Goal: Task Accomplishment & Management: Complete application form

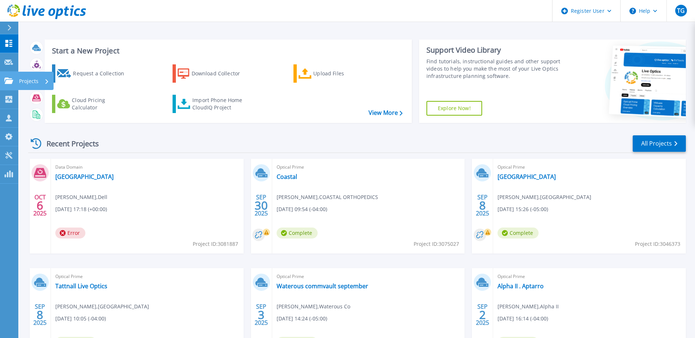
click at [4, 79] on link "Projects Projects" at bounding box center [9, 81] width 18 height 19
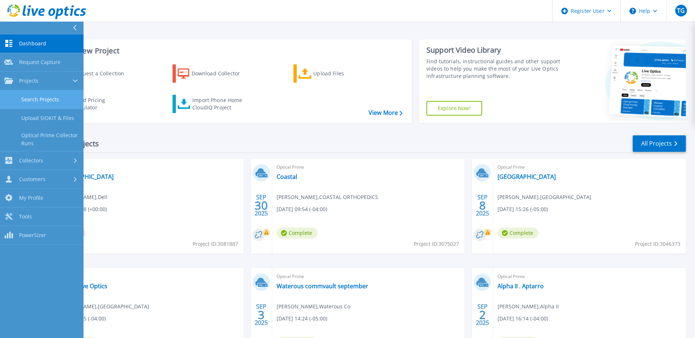
click at [34, 97] on link "Search Projects" at bounding box center [41, 99] width 83 height 19
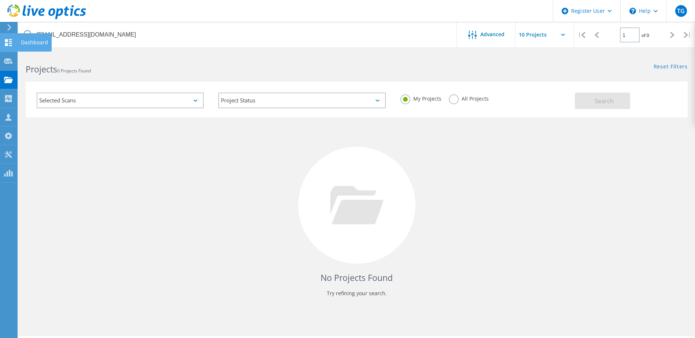
click at [9, 43] on icon at bounding box center [8, 42] width 9 height 7
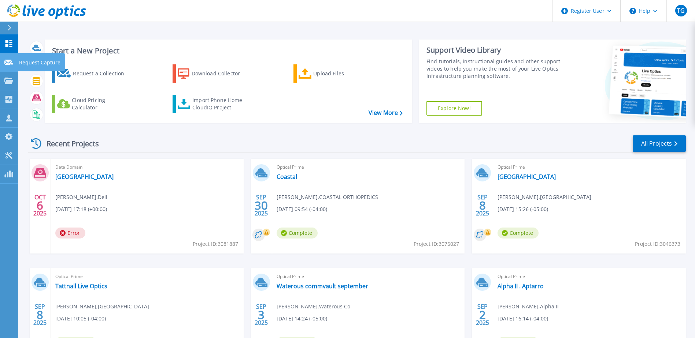
click at [7, 70] on link "Request Capture Request Capture" at bounding box center [9, 62] width 18 height 19
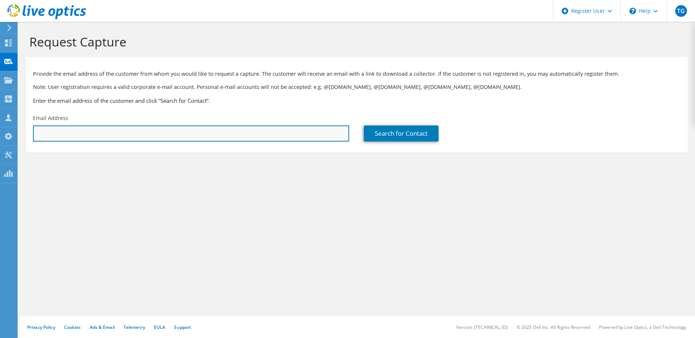
click at [78, 137] on input "text" at bounding box center [191, 134] width 316 height 16
paste input "johnr@hooverpumping.com"
type input "johnr@hooverpumping.com"
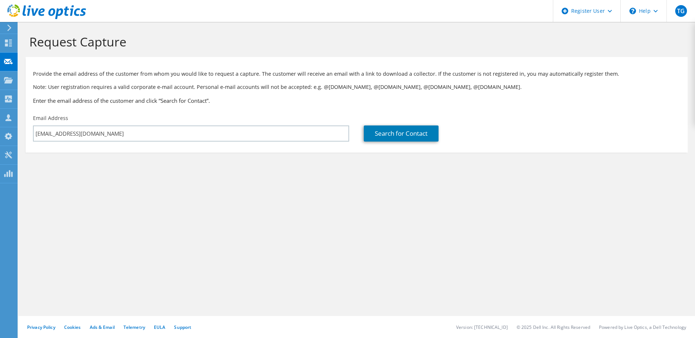
click at [402, 147] on section "Provide the email address of the customer from whom you would like to request a…" at bounding box center [357, 105] width 662 height 96
click at [401, 134] on link "Search for Contact" at bounding box center [401, 134] width 75 height 16
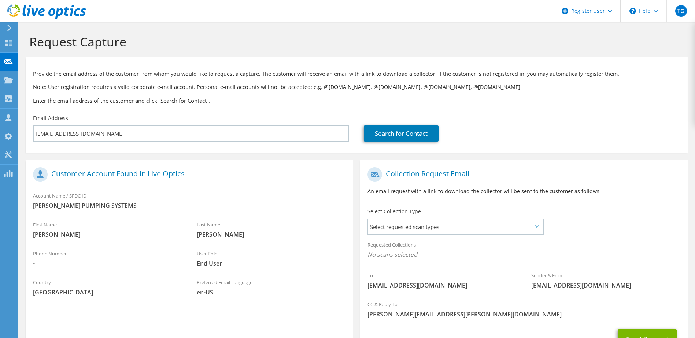
click at [404, 211] on label "Select Collection Type" at bounding box center [393, 211] width 53 height 7
click at [404, 230] on span "Select requested scan types" at bounding box center [455, 227] width 174 height 15
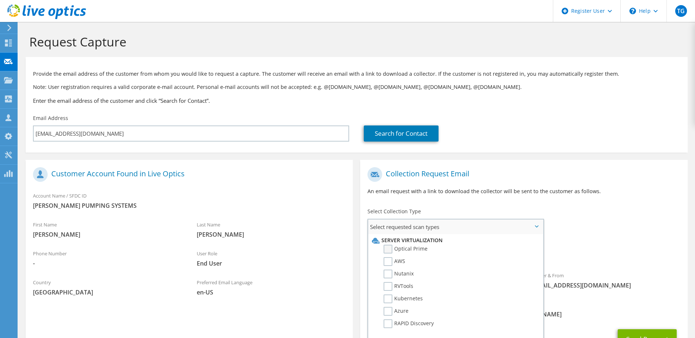
click at [389, 253] on label "Optical Prime" at bounding box center [405, 249] width 44 height 9
click at [0, 0] on input "Optical Prime" at bounding box center [0, 0] width 0 height 0
click at [396, 236] on ul "Server Virtualization Optical Prime AWS Nutanix RVTools Kubernetes Azure" at bounding box center [454, 284] width 169 height 101
click at [400, 228] on span "Select requested scan types" at bounding box center [455, 227] width 174 height 15
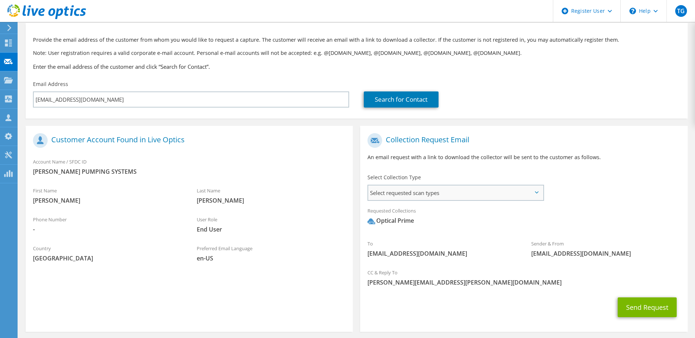
scroll to position [64, 0]
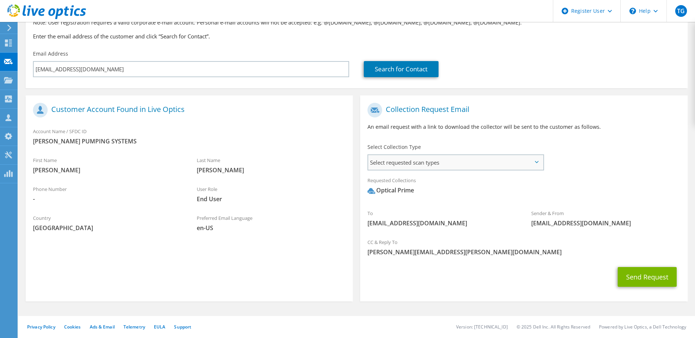
click at [425, 167] on span "Select requested scan types" at bounding box center [455, 162] width 174 height 15
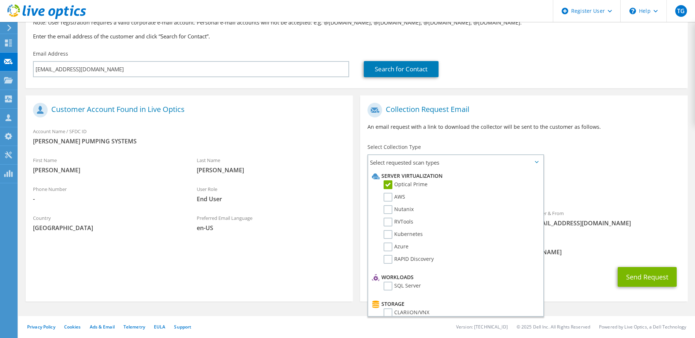
click at [570, 165] on div "To johnr@hooverpumping.com Sender & From liveoptics@liveoptics.com" at bounding box center [523, 166] width 327 height 135
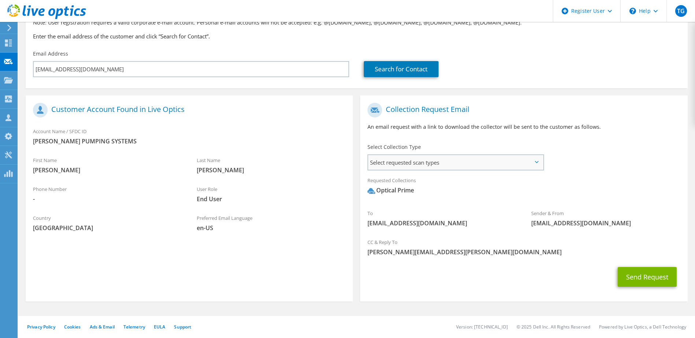
click at [430, 158] on span "Select requested scan types" at bounding box center [455, 162] width 174 height 15
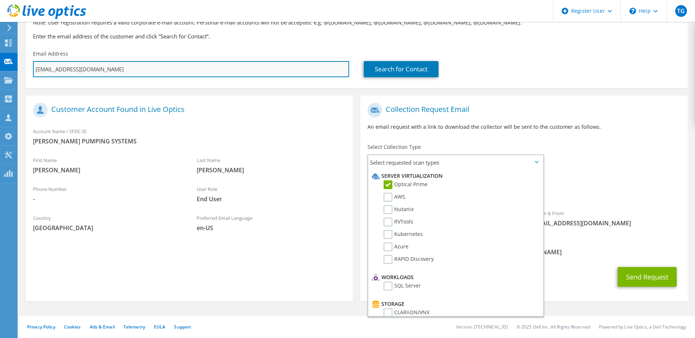
click at [108, 77] on input "johnr@hooverpumping.com" at bounding box center [191, 69] width 316 height 16
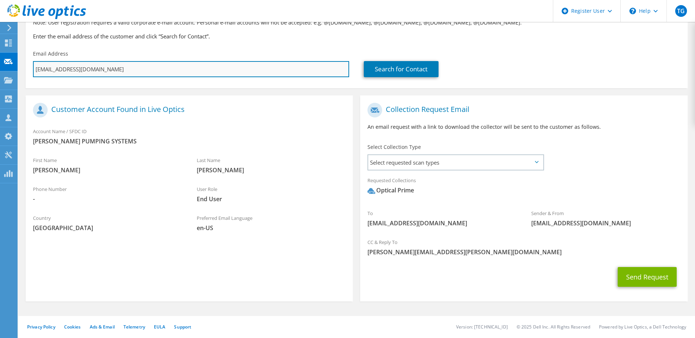
click at [107, 77] on input "johnr@hooverpumping.com" at bounding box center [191, 69] width 316 height 16
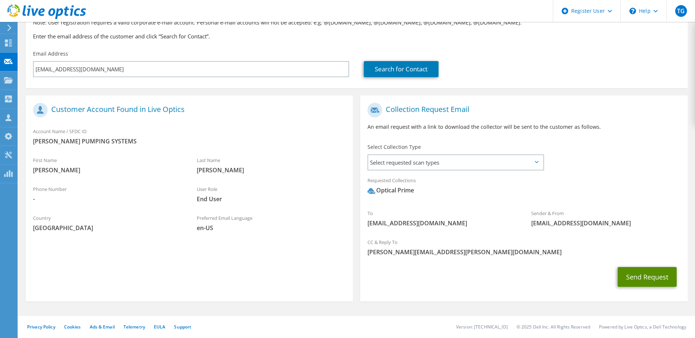
click at [659, 271] on button "Send Request" at bounding box center [646, 277] width 59 height 20
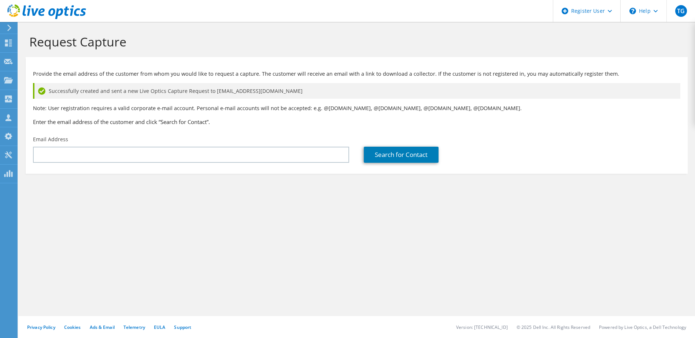
click at [427, 89] on div "Successfully created and sent a new Live Optics Capture Request to [EMAIL_ADDRE…" at bounding box center [356, 91] width 647 height 16
